Goal: Transaction & Acquisition: Purchase product/service

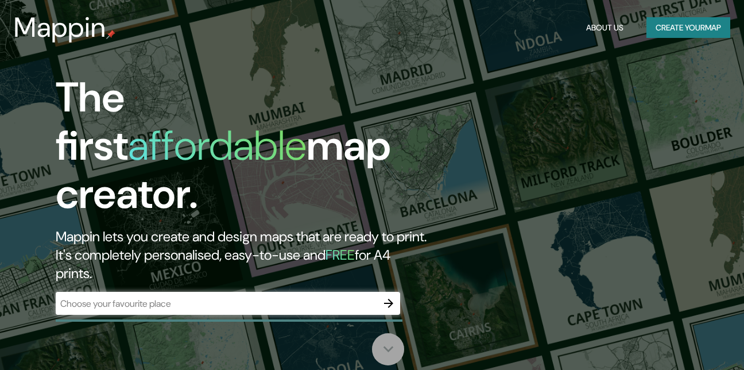
click at [388, 349] on icon at bounding box center [389, 349] width 20 height 20
click at [689, 31] on button "Create your map" at bounding box center [689, 27] width 84 height 21
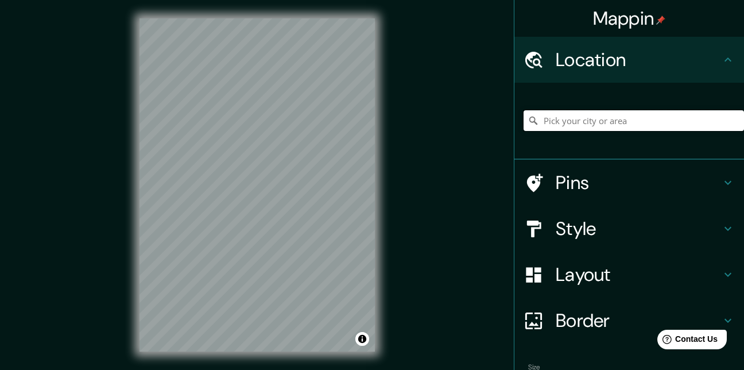
click at [618, 118] on input "Pick your city or area" at bounding box center [634, 120] width 221 height 21
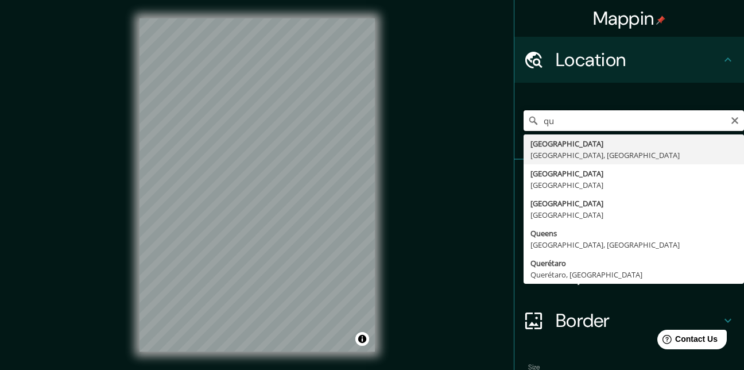
type input "q"
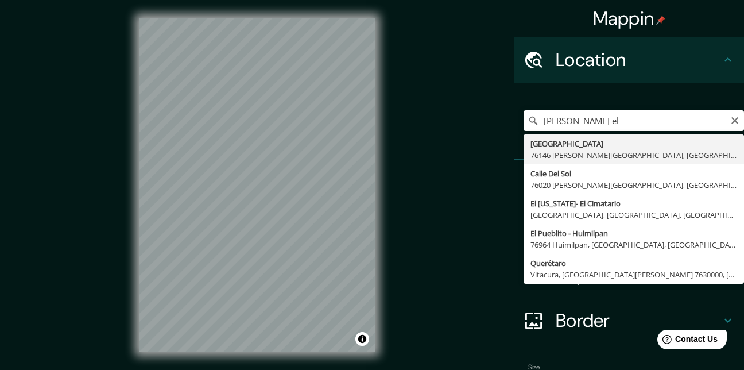
type input "[GEOGRAPHIC_DATA], [GEOGRAPHIC_DATA][PERSON_NAME], [GEOGRAPHIC_DATA], [GEOGRAPH…"
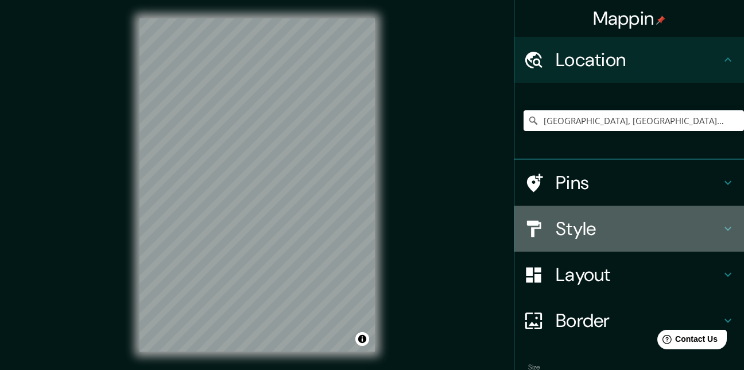
click at [721, 234] on icon at bounding box center [728, 229] width 14 height 14
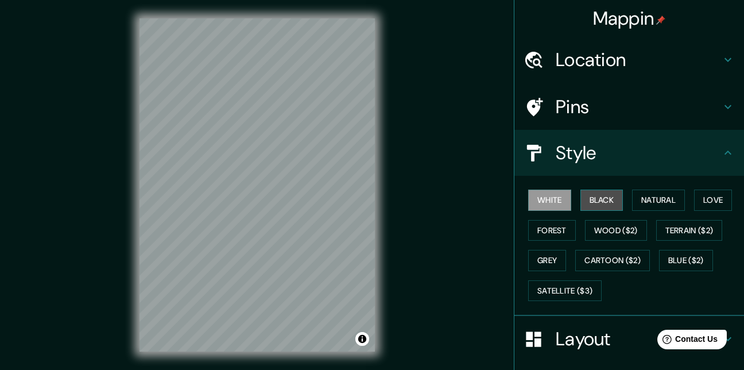
click at [604, 202] on button "Black" at bounding box center [602, 200] width 43 height 21
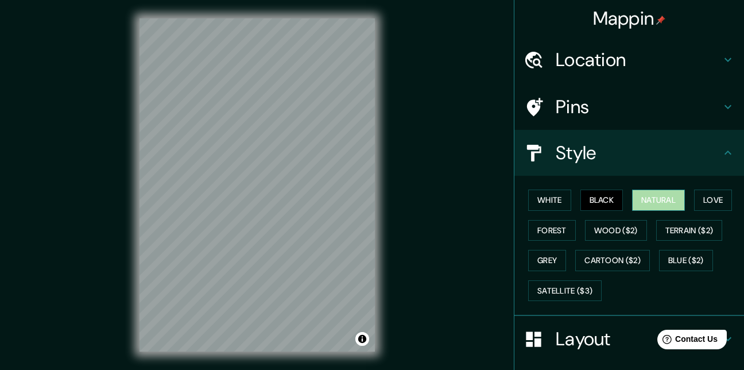
click at [650, 203] on button "Natural" at bounding box center [658, 200] width 53 height 21
click at [701, 204] on button "Love" at bounding box center [713, 200] width 38 height 21
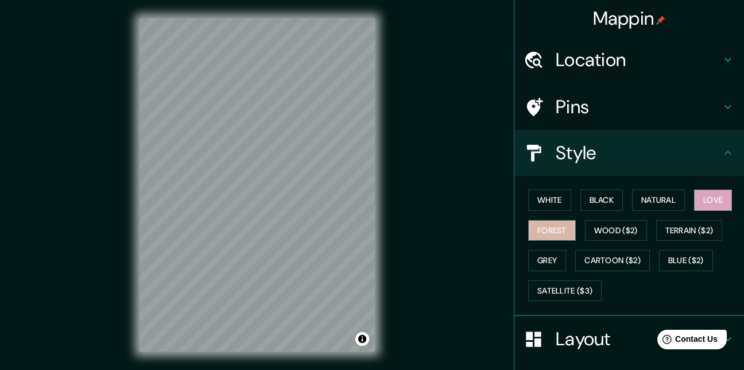
click at [555, 227] on button "Forest" at bounding box center [552, 230] width 48 height 21
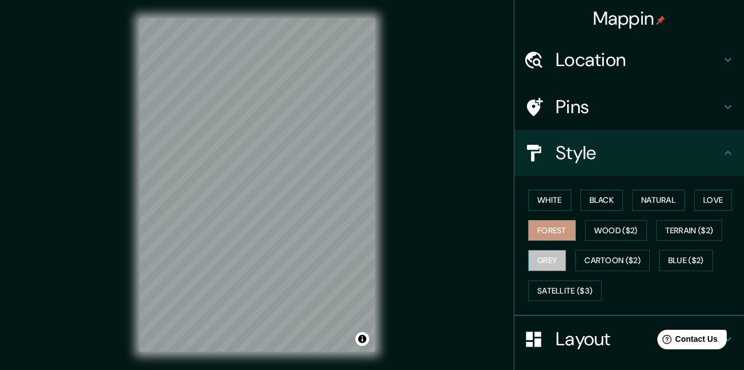
click at [548, 260] on button "Grey" at bounding box center [547, 260] width 38 height 21
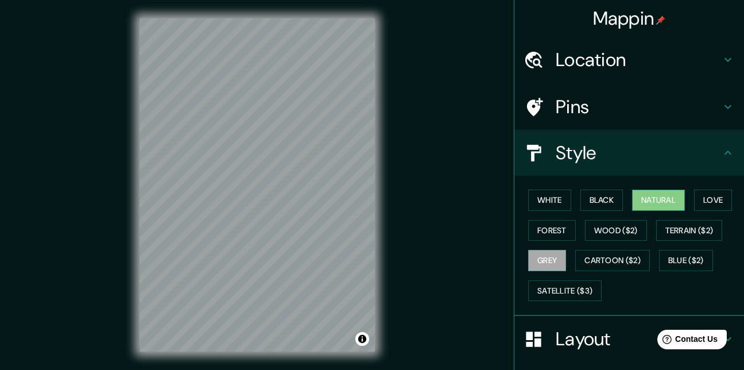
click at [653, 202] on button "Natural" at bounding box center [658, 200] width 53 height 21
click at [629, 233] on button "Wood ($2)" at bounding box center [616, 230] width 62 height 21
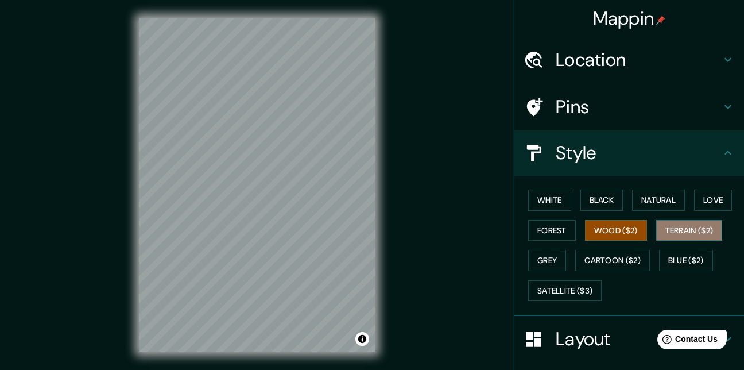
click at [682, 233] on button "Terrain ($2)" at bounding box center [690, 230] width 67 height 21
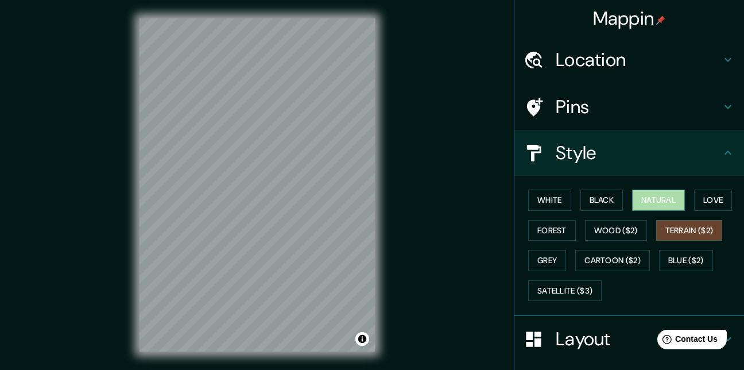
click at [662, 198] on button "Natural" at bounding box center [658, 200] width 53 height 21
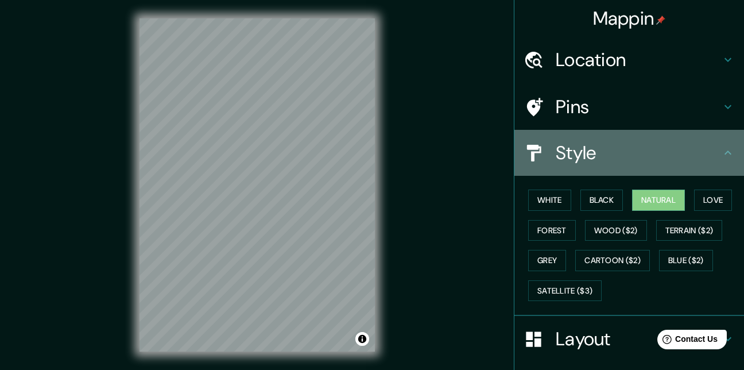
click at [725, 152] on icon at bounding box center [728, 152] width 7 height 4
click at [724, 152] on icon at bounding box center [728, 153] width 14 height 14
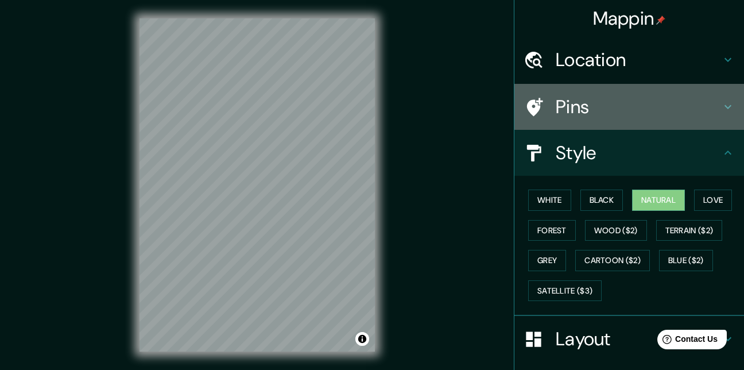
click at [721, 101] on icon at bounding box center [728, 107] width 14 height 14
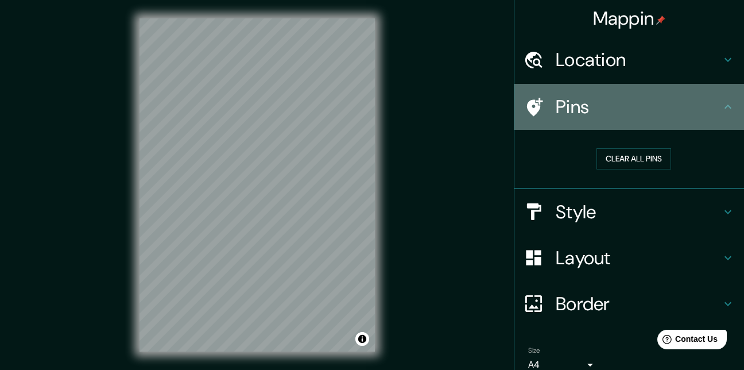
click at [721, 101] on icon at bounding box center [728, 107] width 14 height 14
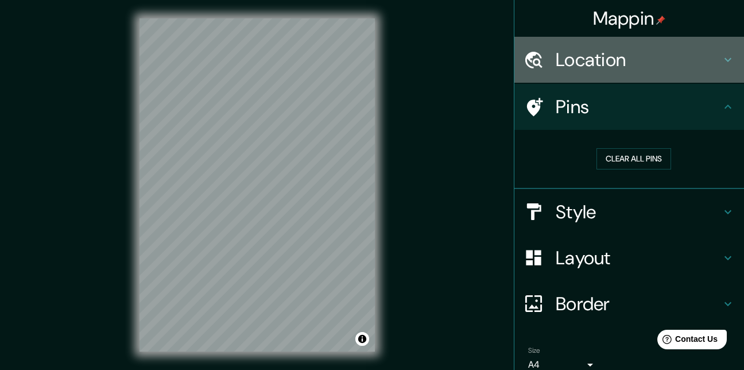
click at [721, 61] on icon at bounding box center [728, 60] width 14 height 14
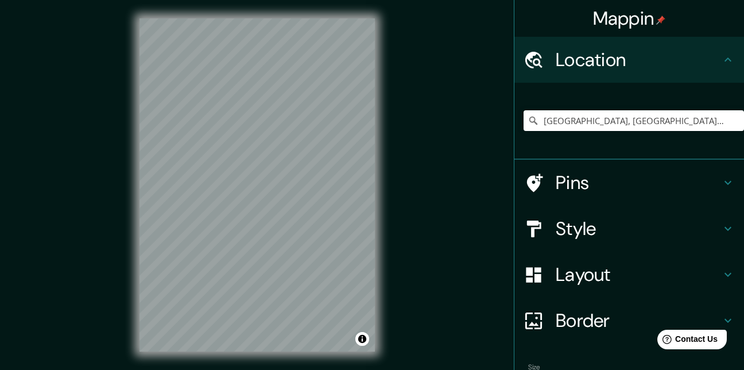
scroll to position [70, 0]
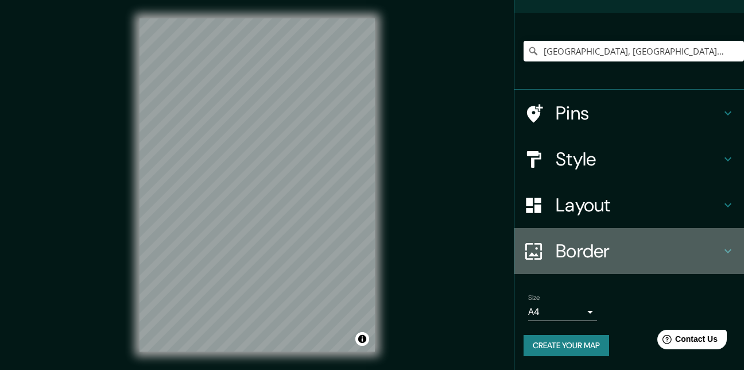
click at [721, 248] on icon at bounding box center [728, 251] width 14 height 14
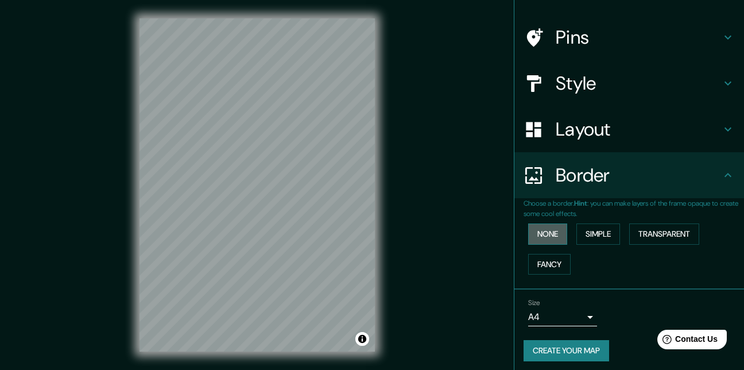
click at [545, 235] on button "None" at bounding box center [547, 233] width 39 height 21
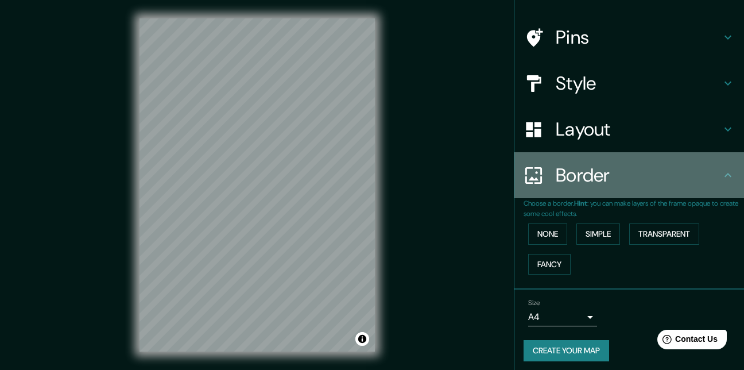
click at [721, 179] on icon at bounding box center [728, 175] width 14 height 14
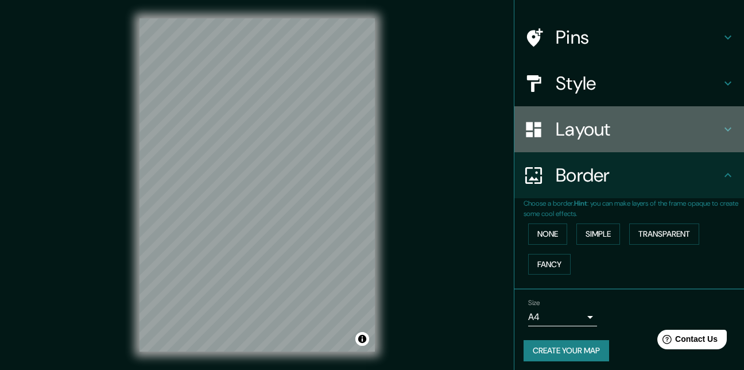
click at [723, 136] on icon at bounding box center [728, 129] width 14 height 14
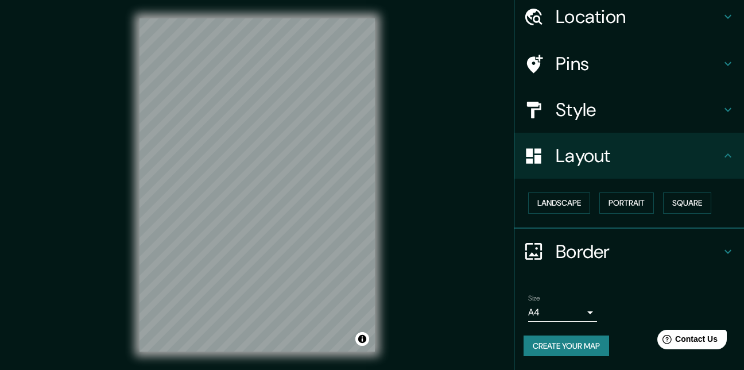
scroll to position [18, 0]
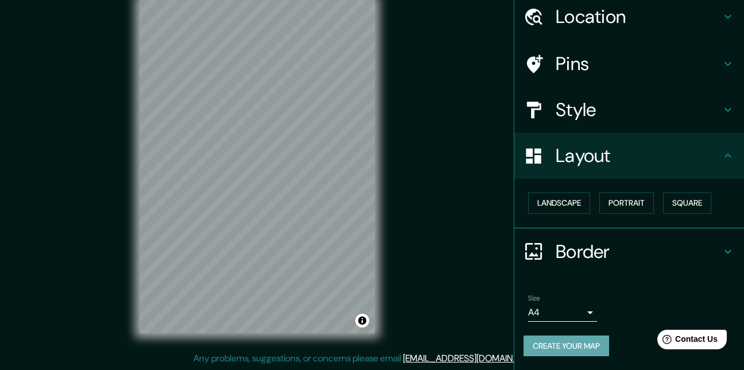
click at [576, 344] on button "Create your map" at bounding box center [567, 345] width 86 height 21
click at [587, 344] on button "Create your map" at bounding box center [567, 345] width 86 height 21
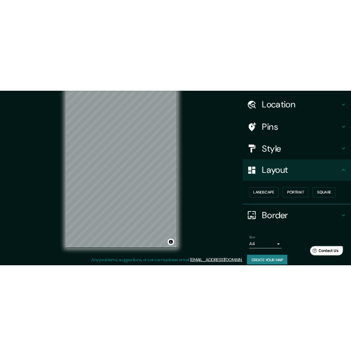
scroll to position [43, 0]
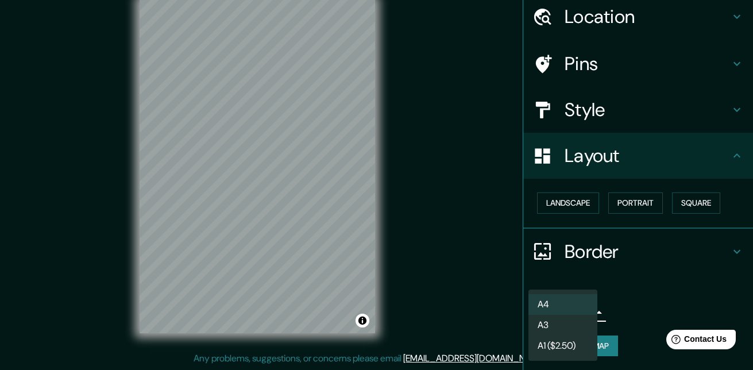
click at [574, 312] on body "Mappin Location [GEOGRAPHIC_DATA], [GEOGRAPHIC_DATA][PERSON_NAME], [GEOGRAPHIC_…" at bounding box center [376, 167] width 753 height 370
click at [613, 315] on div at bounding box center [376, 185] width 753 height 370
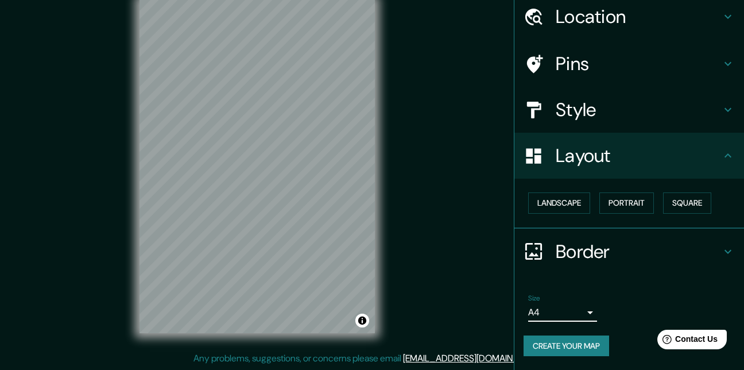
click at [582, 347] on button "Create your map" at bounding box center [567, 345] width 86 height 21
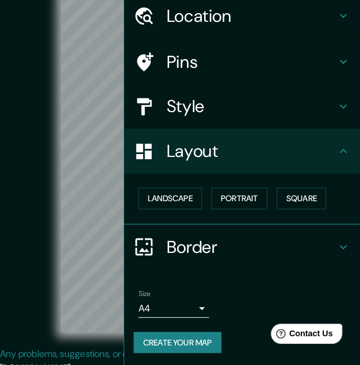
scroll to position [42, 0]
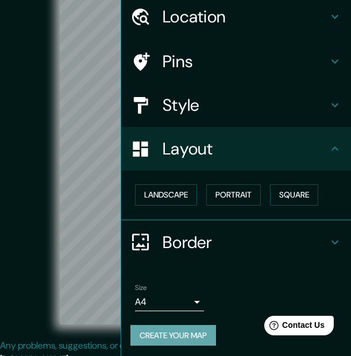
click at [162, 342] on button "Create your map" at bounding box center [173, 335] width 86 height 21
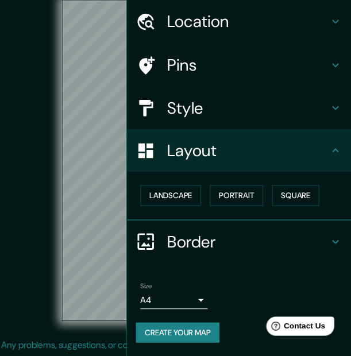
scroll to position [37, 0]
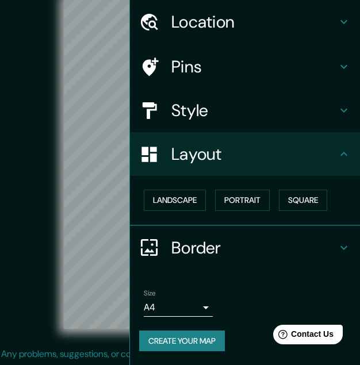
click at [187, 301] on body "Mappin Location [GEOGRAPHIC_DATA], [GEOGRAPHIC_DATA][PERSON_NAME], [GEOGRAPHIC_…" at bounding box center [180, 164] width 360 height 365
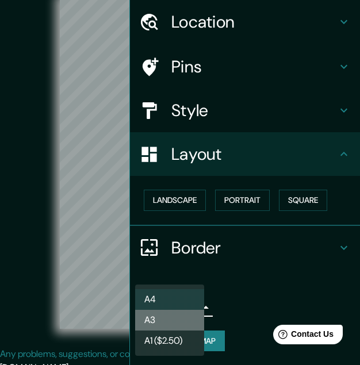
click at [187, 322] on li "A3" at bounding box center [169, 320] width 69 height 21
type input "a4"
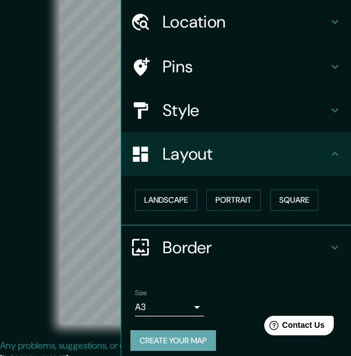
click at [150, 345] on button "Create your map" at bounding box center [173, 340] width 86 height 21
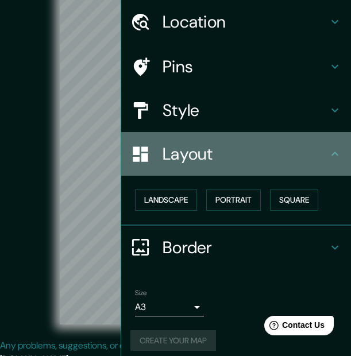
click at [329, 157] on icon at bounding box center [335, 154] width 14 height 14
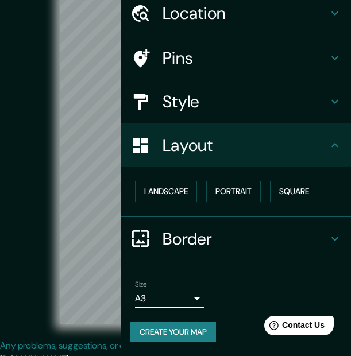
scroll to position [0, 0]
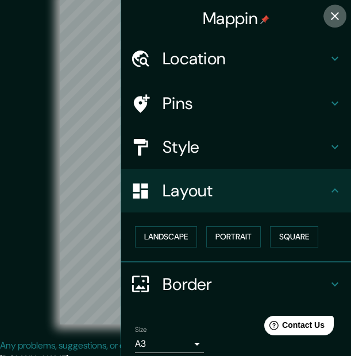
click at [328, 16] on icon "button" at bounding box center [335, 16] width 14 height 14
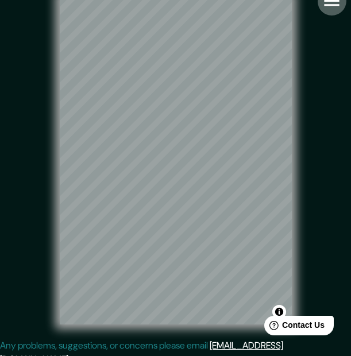
click at [336, 1] on icon "button" at bounding box center [331, 1] width 15 height 10
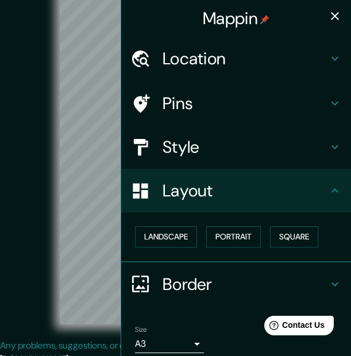
scroll to position [45, 0]
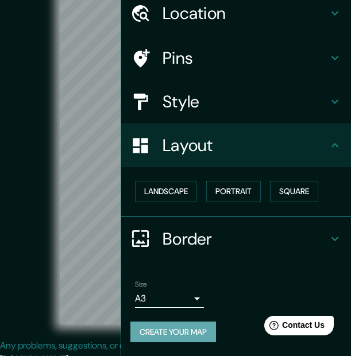
click at [180, 325] on button "Create your map" at bounding box center [173, 332] width 86 height 21
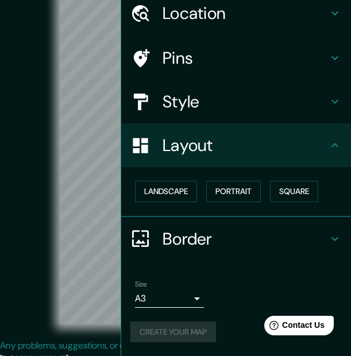
scroll to position [0, 0]
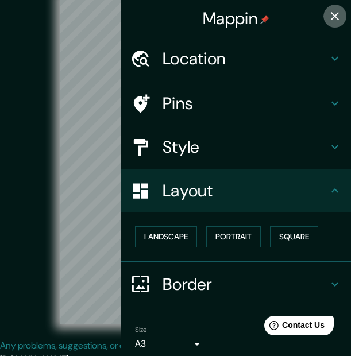
click at [331, 13] on icon "button" at bounding box center [335, 16] width 8 height 8
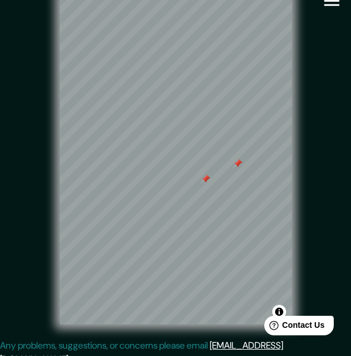
click at [236, 164] on div at bounding box center [237, 163] width 9 height 9
click at [206, 184] on div at bounding box center [205, 179] width 9 height 9
click at [189, 79] on div at bounding box center [189, 74] width 9 height 9
click at [311, 259] on div "© Mapbox © OpenStreetMap Improve this map" at bounding box center [176, 160] width 316 height 321
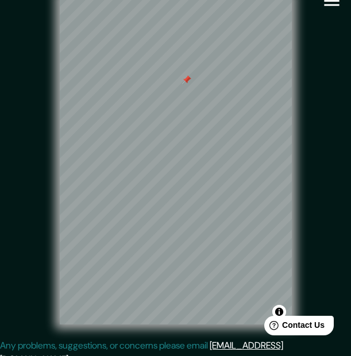
click at [311, 259] on div "© Mapbox © OpenStreetMap Improve this map" at bounding box center [176, 160] width 316 height 321
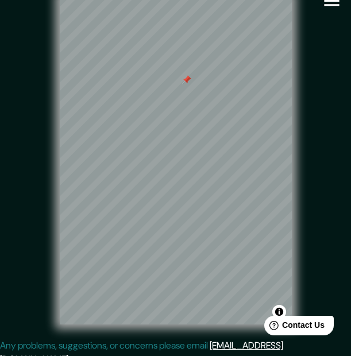
click at [311, 259] on div "© Mapbox © OpenStreetMap Improve this map" at bounding box center [176, 160] width 316 height 321
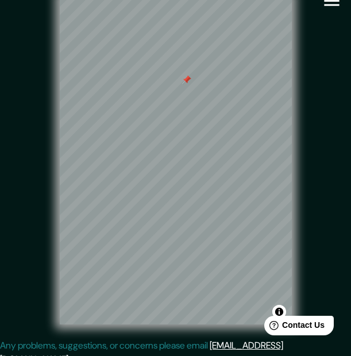
click at [311, 259] on div "© Mapbox © OpenStreetMap Improve this map" at bounding box center [176, 160] width 316 height 321
click at [334, 250] on div "© Mapbox © OpenStreetMap Improve this map" at bounding box center [176, 160] width 316 height 321
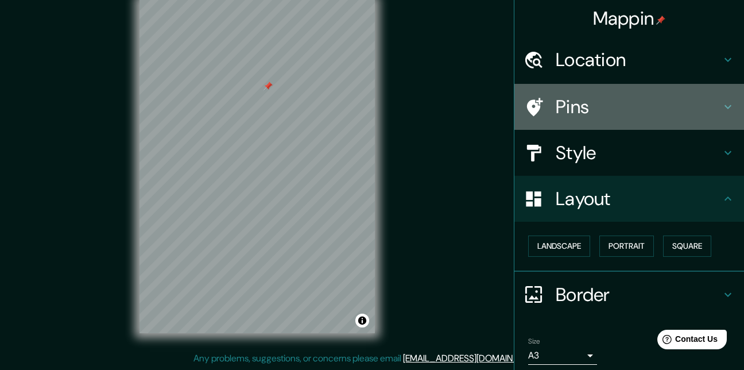
click at [640, 126] on div "Pins" at bounding box center [630, 107] width 230 height 46
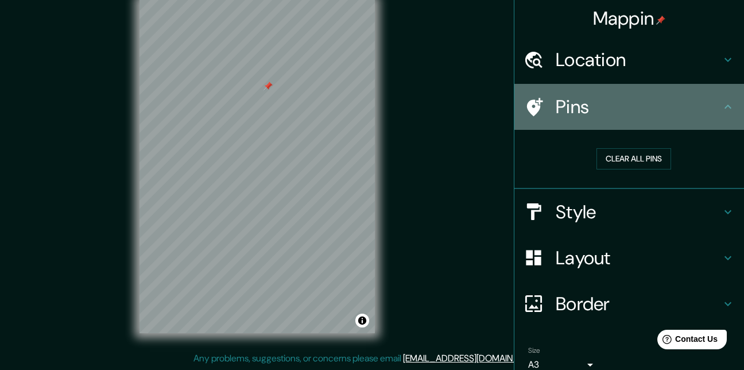
click at [640, 126] on div "Pins" at bounding box center [630, 107] width 230 height 46
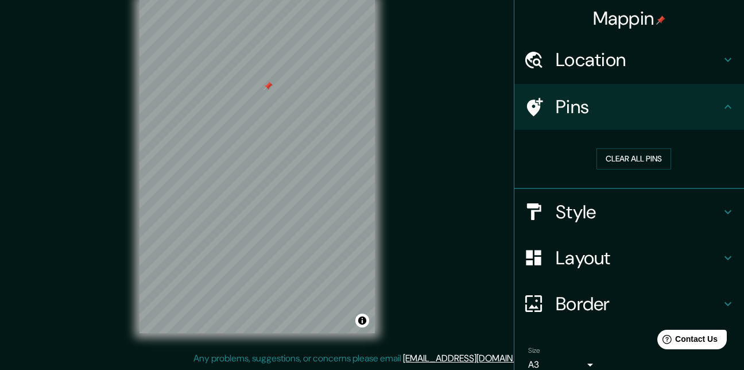
click at [56, 254] on div "© Mapbox © OpenStreetMap Improve this map" at bounding box center [257, 166] width 670 height 333
